Goal: Transaction & Acquisition: Book appointment/travel/reservation

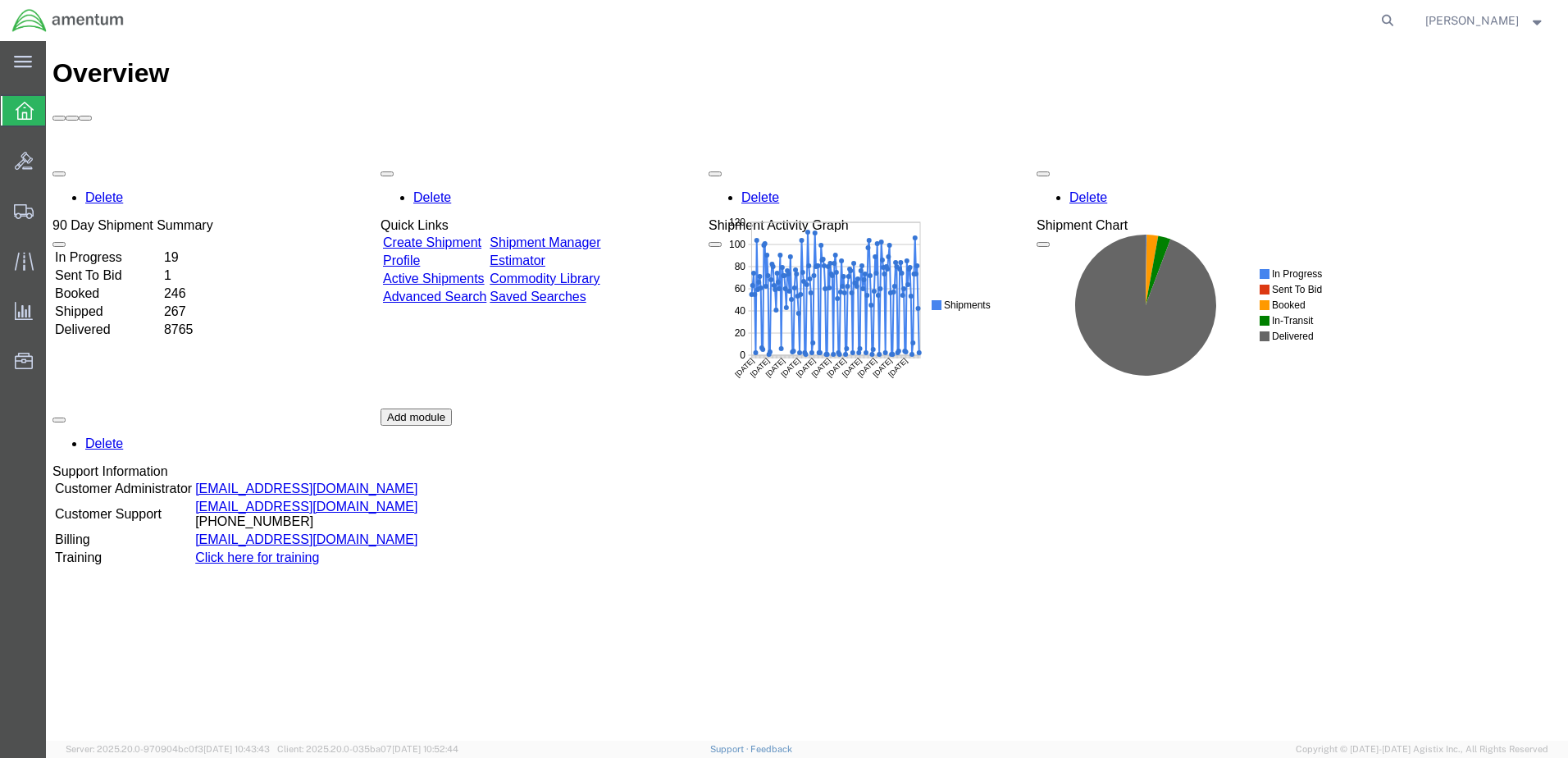
click at [584, 235] on link "Shipment Manager" at bounding box center [544, 242] width 110 height 14
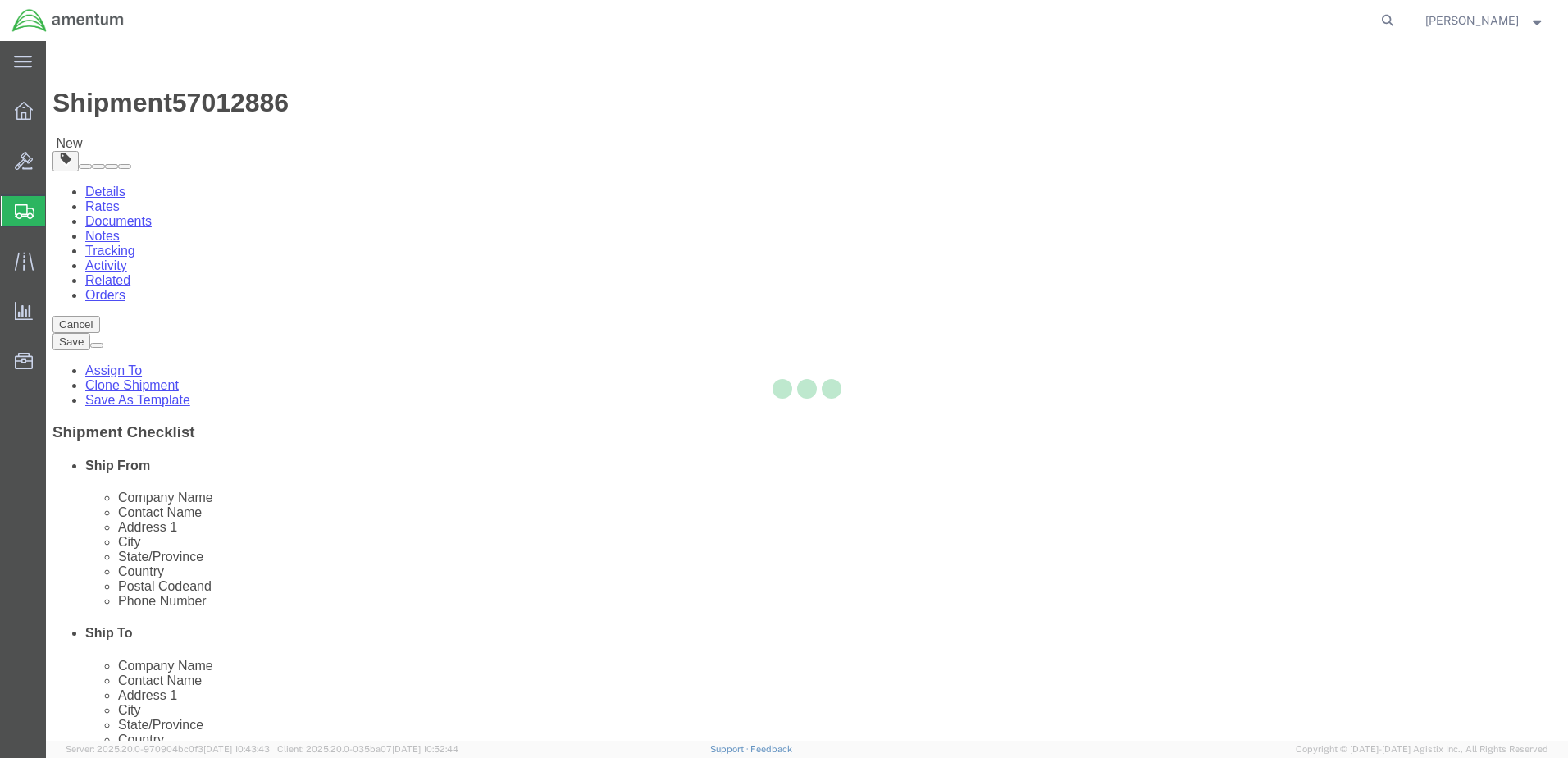
select select "42701"
select select
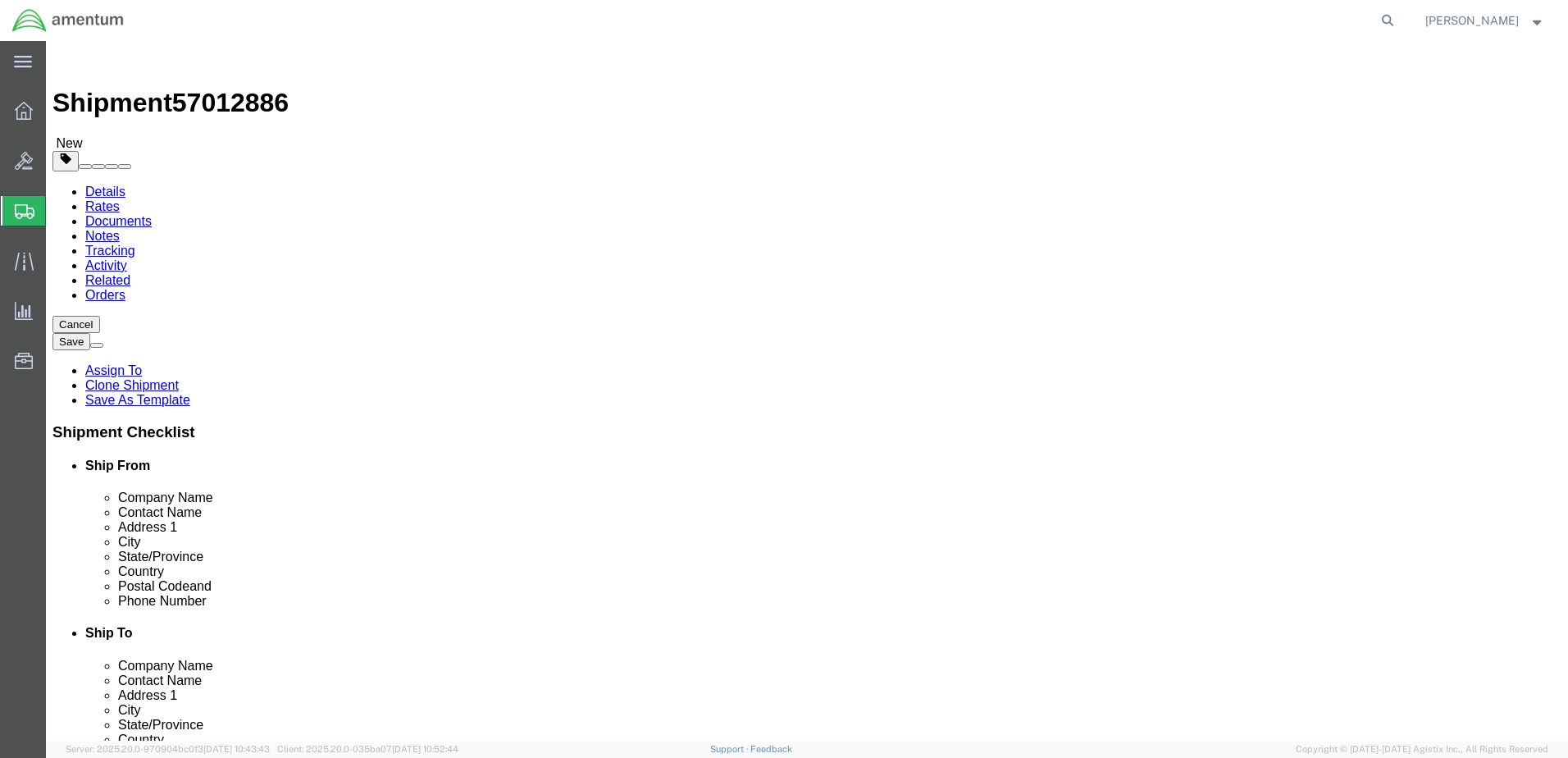
click button "Rate Shipment"
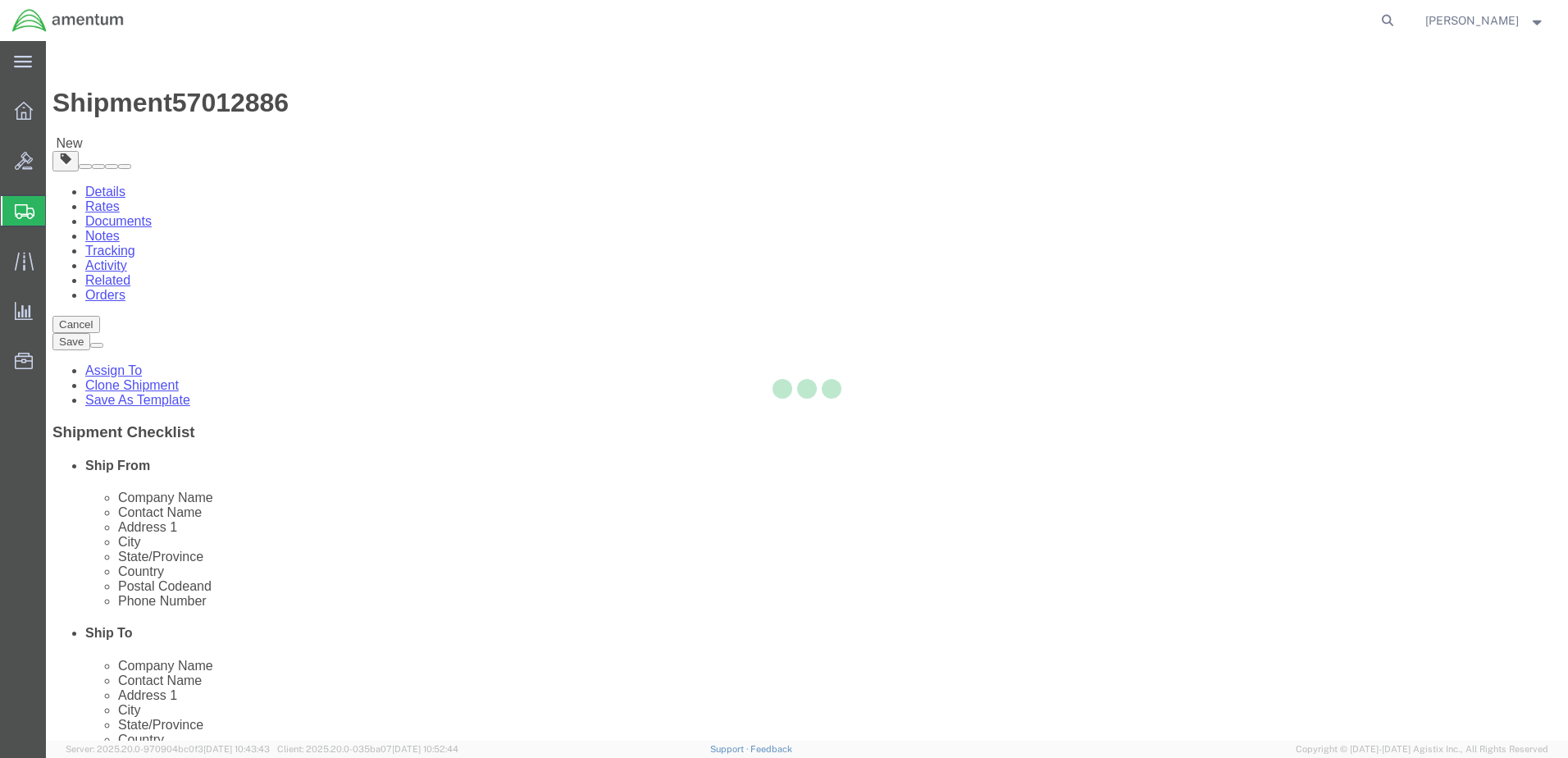
select select "42701"
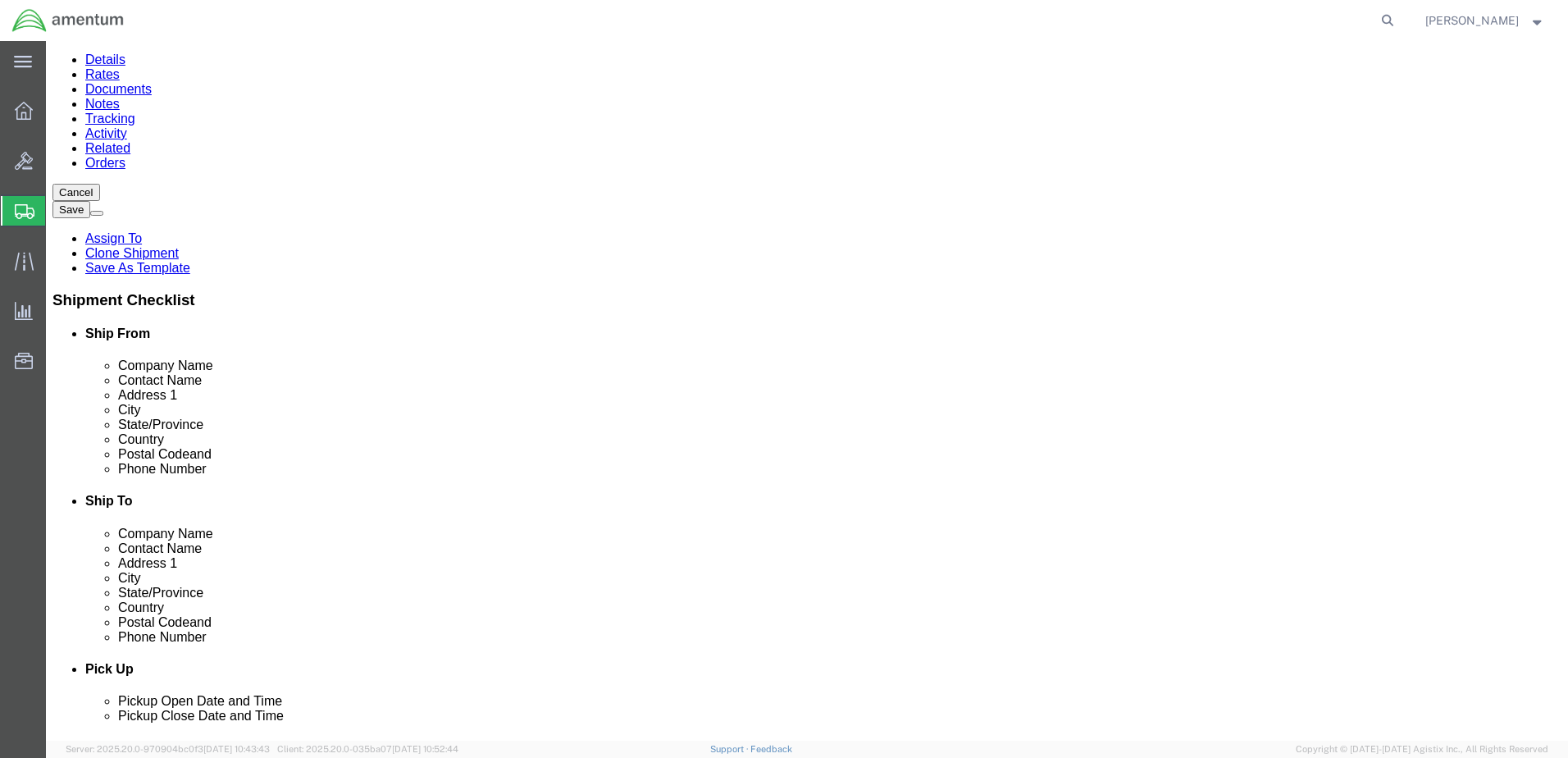
scroll to position [164, 0]
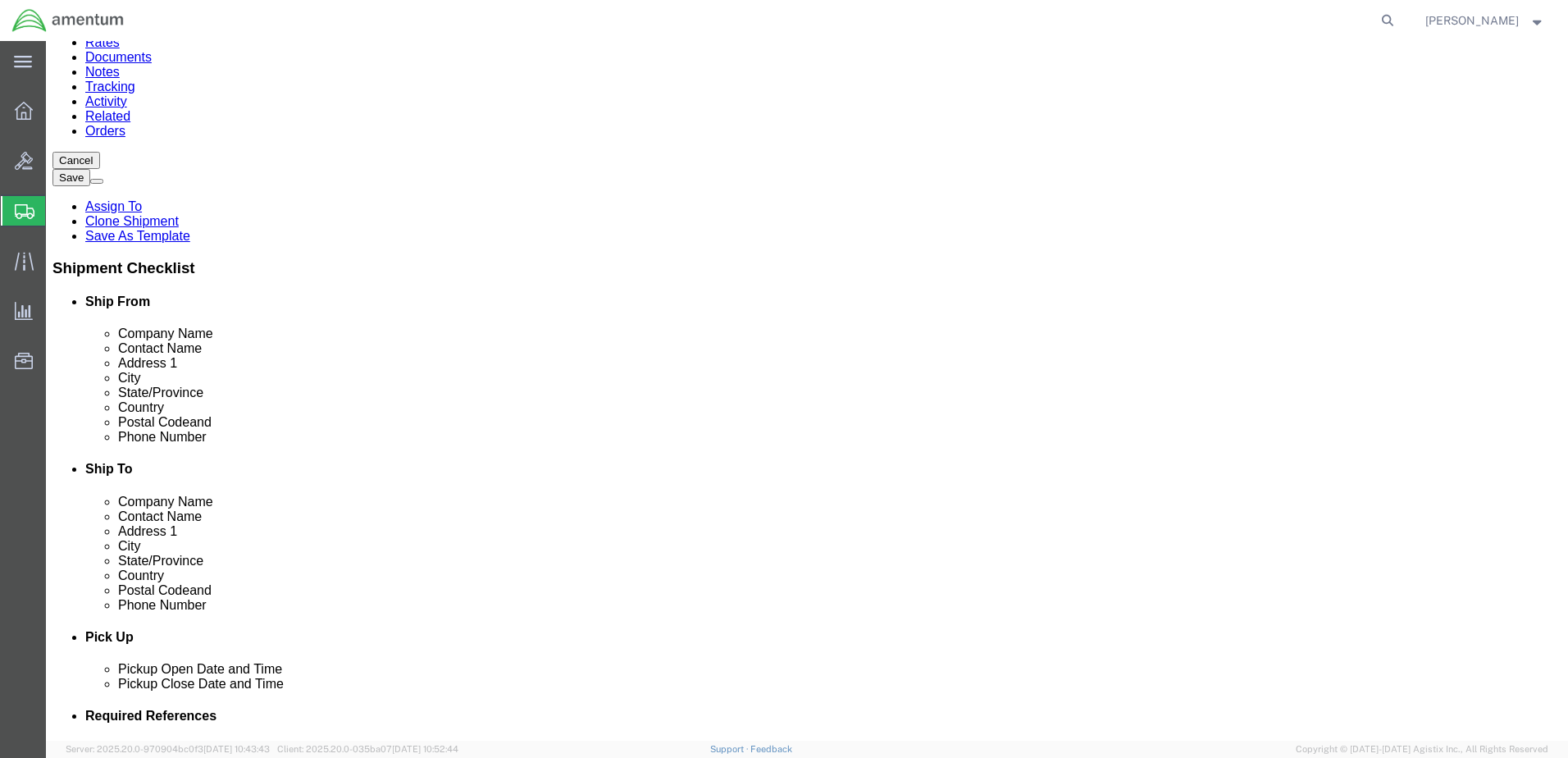
click input "404.767.5800"
click input "404.767-5800"
type input "[PHONE_NUMBER]"
click div "Ship To Location Location Select Select My Profile Location [PHONE_NUMBER] [PHO…"
click button "Rate Shipment"
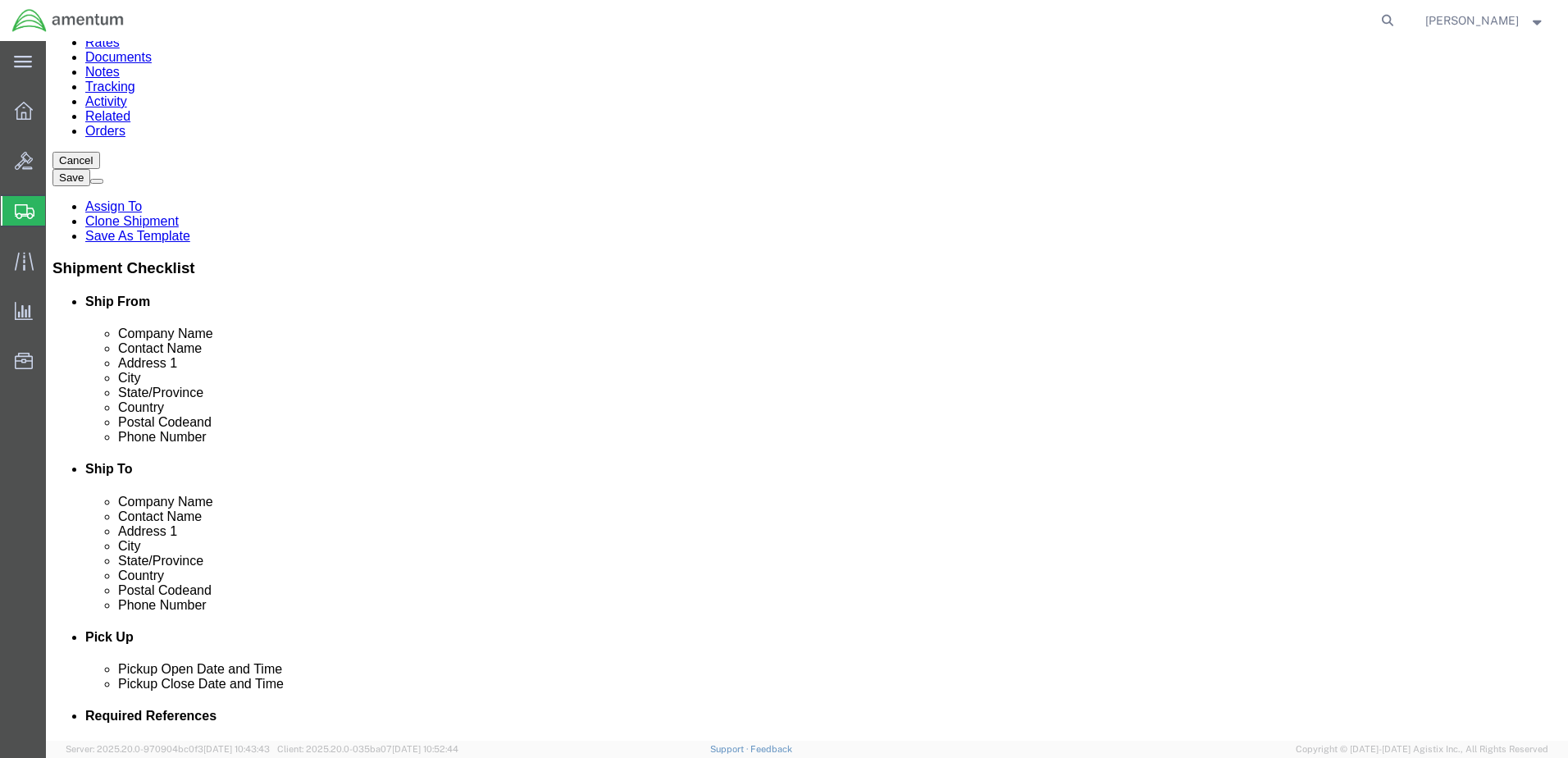
scroll to position [97, 0]
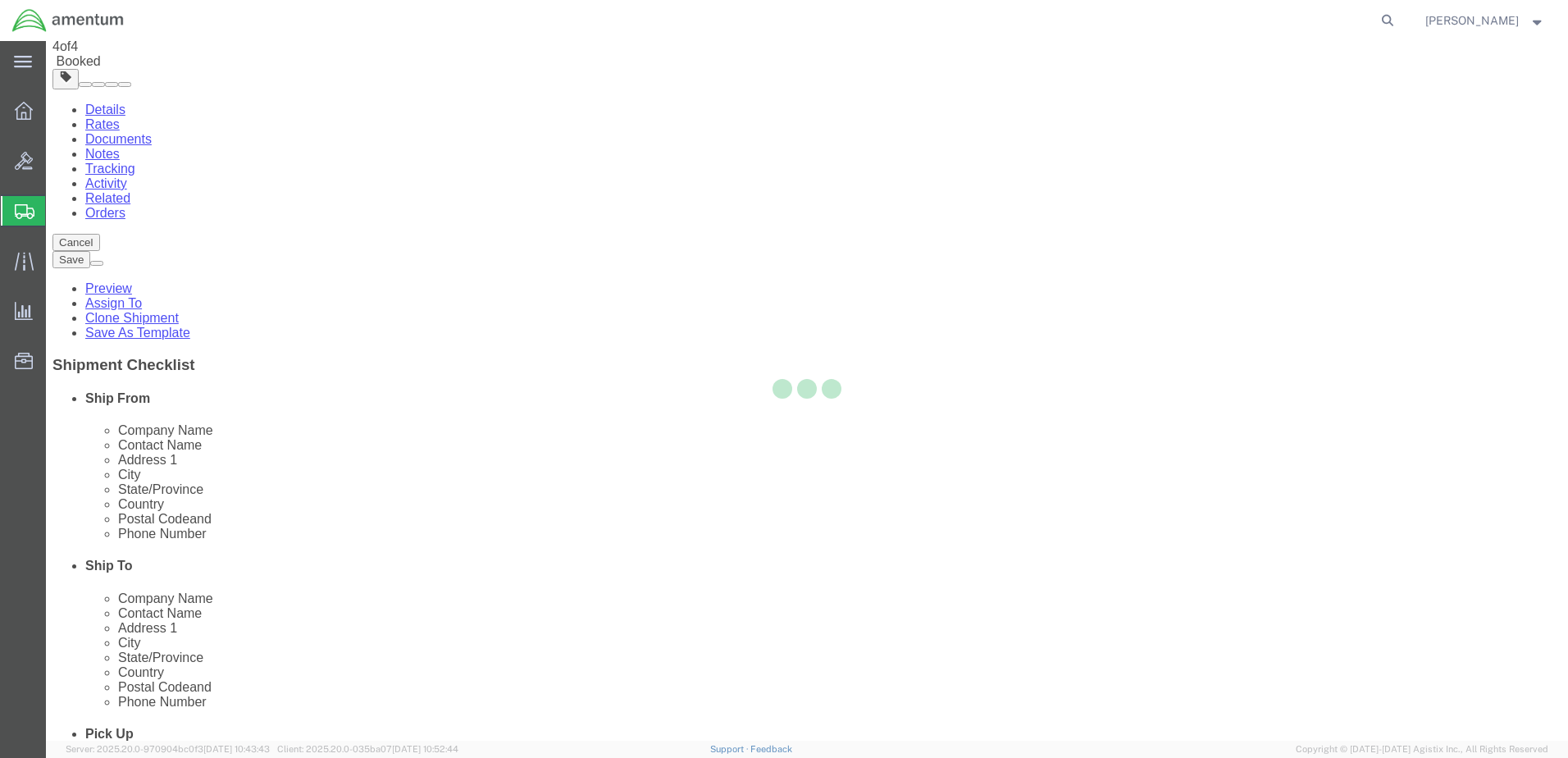
scroll to position [0, 0]
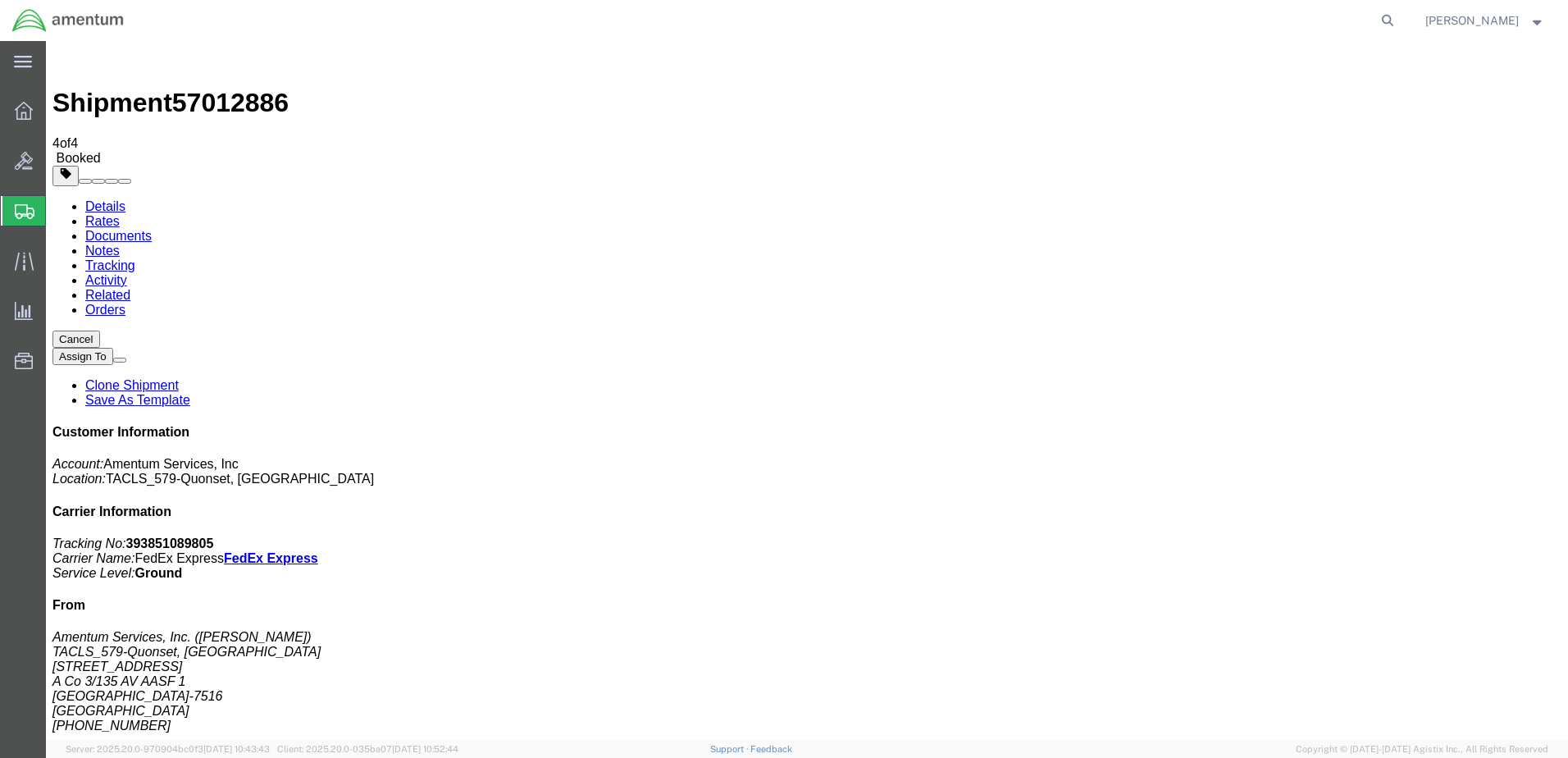
click at [786, 200] on ul "Details Rates Documents Notes Tracking Activity Related Orders" at bounding box center [807, 258] width 1508 height 118
click at [1541, 20] on strong "button" at bounding box center [1537, 20] width 14 height 6
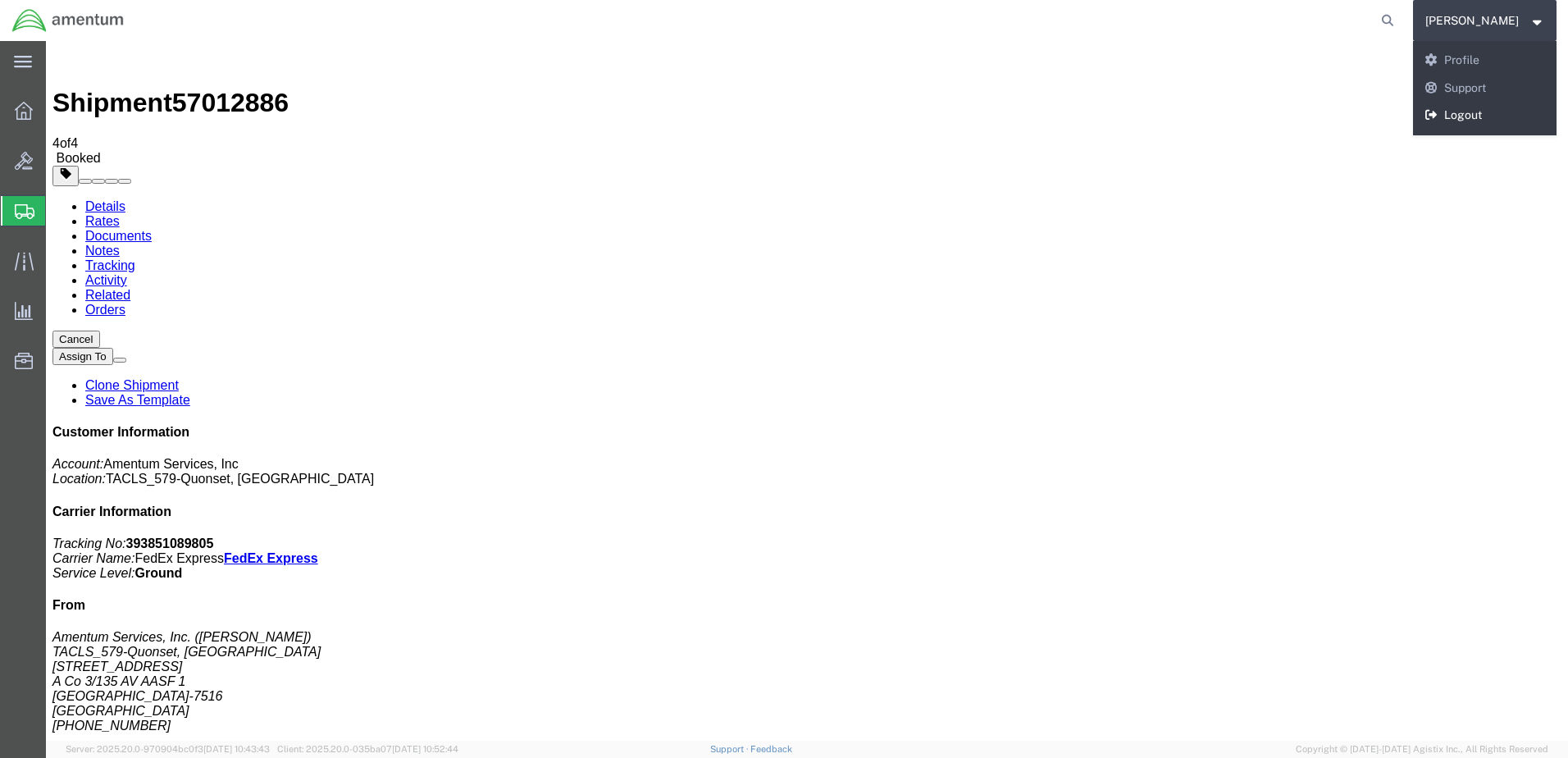
click at [1506, 110] on link "Logout" at bounding box center [1485, 115] width 144 height 28
